Goal: Task Accomplishment & Management: Complete application form

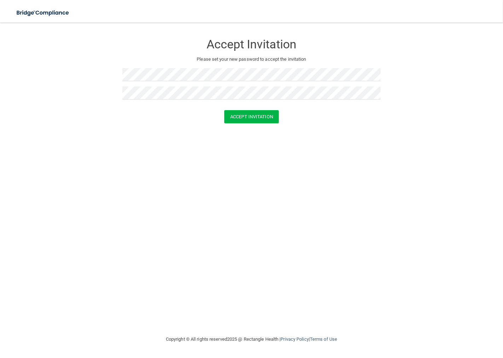
click at [158, 117] on div "Accept Invitation" at bounding box center [251, 116] width 485 height 13
click at [253, 119] on button "Accept Invitation" at bounding box center [251, 116] width 54 height 13
click at [310, 130] on div "Accept Invitation" at bounding box center [251, 127] width 485 height 13
click at [251, 129] on button "Accept Invitation" at bounding box center [251, 127] width 54 height 13
click at [169, 112] on p "Token is invalid or blank." at bounding box center [251, 111] width 258 height 8
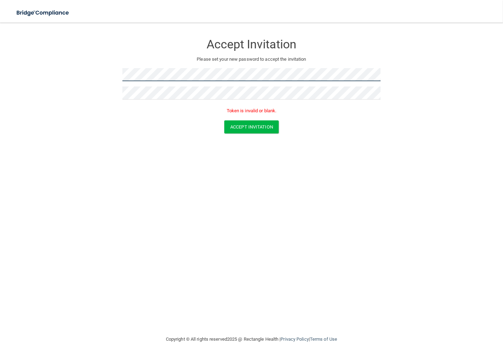
click at [88, 72] on form "Accept Invitation Please set your new password to accept the invitation Token i…" at bounding box center [251, 86] width 474 height 112
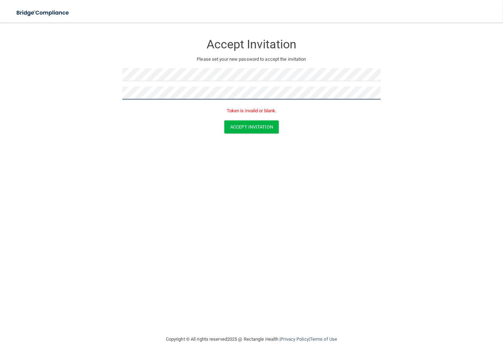
click at [112, 94] on form "Accept Invitation Please set your new password to accept the invitation Token i…" at bounding box center [251, 86] width 474 height 112
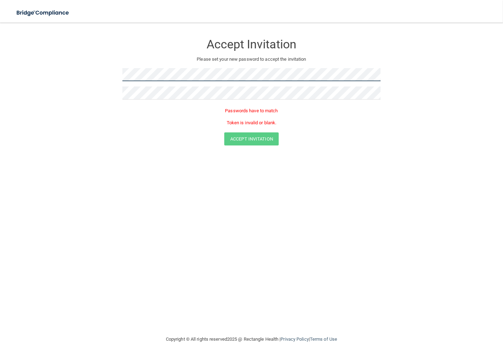
click at [110, 74] on form "Accept Invitation Please set your new password to accept the invitation Passwor…" at bounding box center [251, 92] width 474 height 124
click at [114, 134] on div "Accept Invitation" at bounding box center [251, 139] width 485 height 13
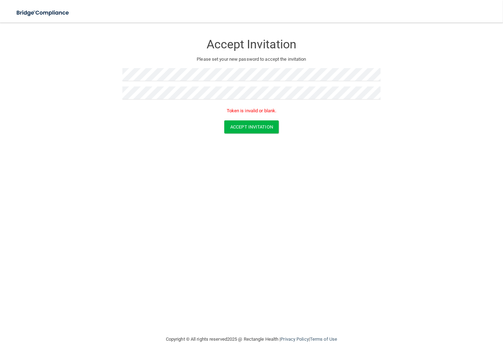
click at [164, 137] on form "Accept Invitation Please set your new password to accept the invitation Token i…" at bounding box center [251, 86] width 474 height 112
click at [256, 128] on button "Accept Invitation" at bounding box center [251, 127] width 54 height 13
click at [167, 130] on div "Accept Invitation" at bounding box center [251, 127] width 485 height 13
click at [354, 105] on div "Token is invalid or blank." at bounding box center [251, 113] width 258 height 16
click at [108, 73] on form "Accept Invitation Please set your new password to accept the invitation Token i…" at bounding box center [251, 86] width 474 height 112
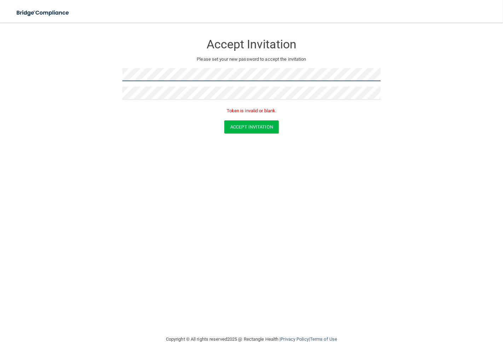
click at [110, 74] on form "Accept Invitation Please set your new password to accept the invitation Token i…" at bounding box center [251, 86] width 474 height 112
drag, startPoint x: 119, startPoint y: 74, endPoint x: 110, endPoint y: 115, distance: 42.0
click at [111, 115] on form "Accept Invitation Please set your new password to accept the invitation Token i…" at bounding box center [251, 86] width 474 height 112
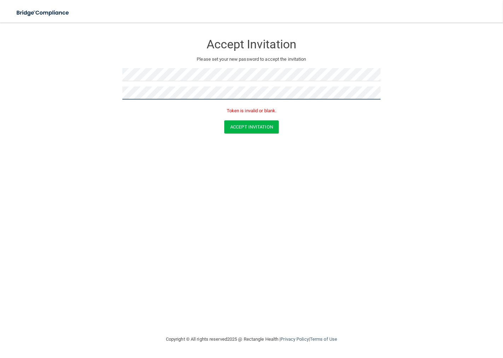
click at [118, 93] on form "Accept Invitation Please set your new password to accept the invitation Token i…" at bounding box center [251, 86] width 474 height 112
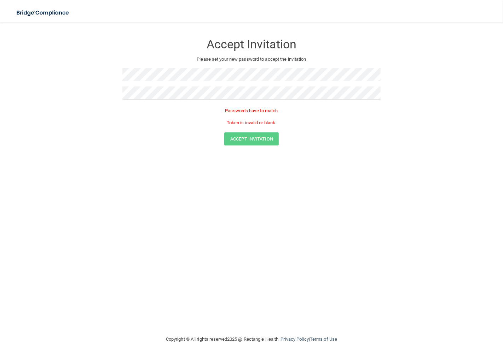
drag, startPoint x: 121, startPoint y: 92, endPoint x: 118, endPoint y: 138, distance: 46.0
click at [118, 138] on div "Accept Invitation" at bounding box center [251, 139] width 485 height 13
click at [117, 138] on div "Accept Invitation" at bounding box center [251, 139] width 485 height 13
click at [319, 166] on div "Accept Invitation Please set your new password to accept the invitation Passwor…" at bounding box center [251, 179] width 474 height 299
click at [104, 73] on form "Accept Invitation Please set your new password to accept the invitation Passwor…" at bounding box center [251, 92] width 474 height 124
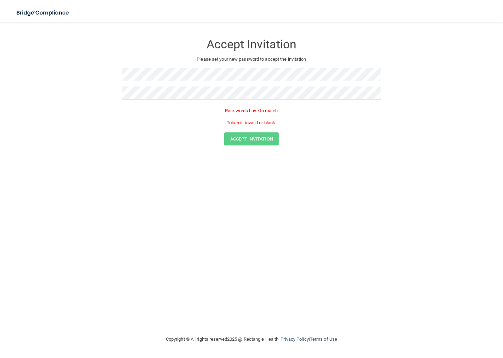
click at [363, 140] on div "Accept Invitation" at bounding box center [251, 139] width 485 height 13
click at [247, 125] on button "Accept Invitation" at bounding box center [251, 127] width 54 height 13
click at [161, 119] on p "Token is invalid or blank." at bounding box center [251, 123] width 258 height 8
click at [101, 73] on form "Accept Invitation Please set your new password to accept the invitation Passwor…" at bounding box center [251, 92] width 474 height 124
click at [118, 91] on form "Accept Invitation Please set your new password to accept the invitation Passwor…" at bounding box center [251, 92] width 474 height 124
